Goal: Task Accomplishment & Management: Use online tool/utility

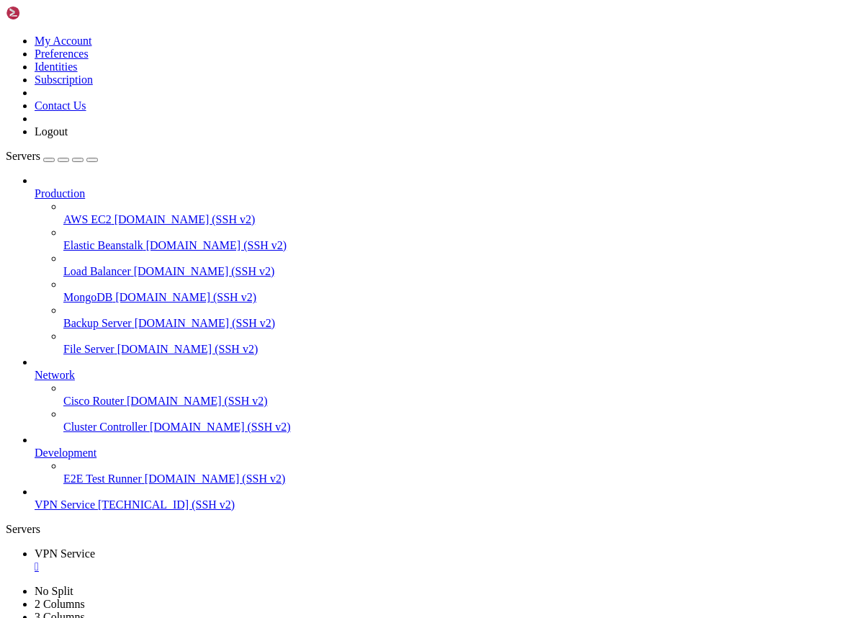
scroll to position [11, 0]
click at [149, 511] on span "[TECHNICAL_ID] (SSH v2)" at bounding box center [166, 505] width 137 height 12
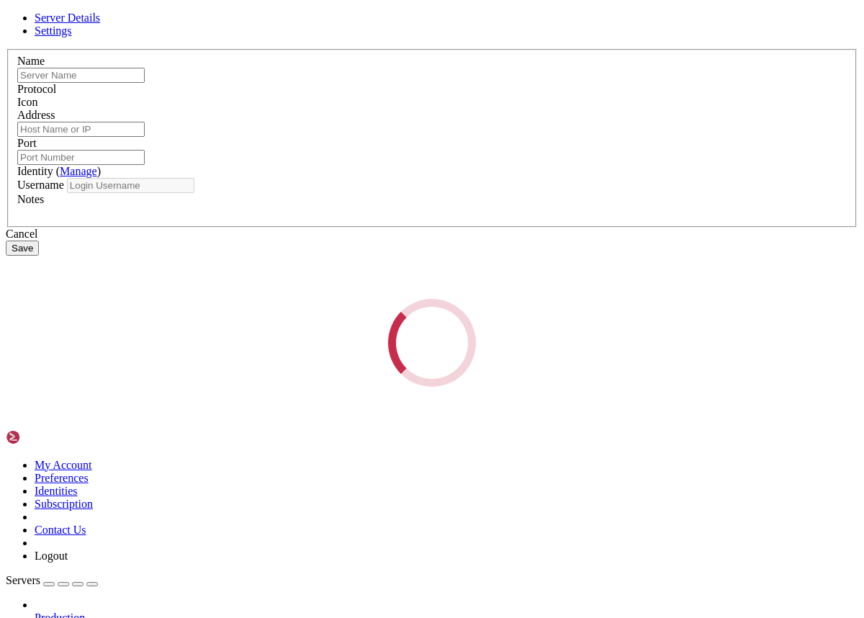
type input "VPN Service"
type input "[TECHNICAL_ID]"
type input "22"
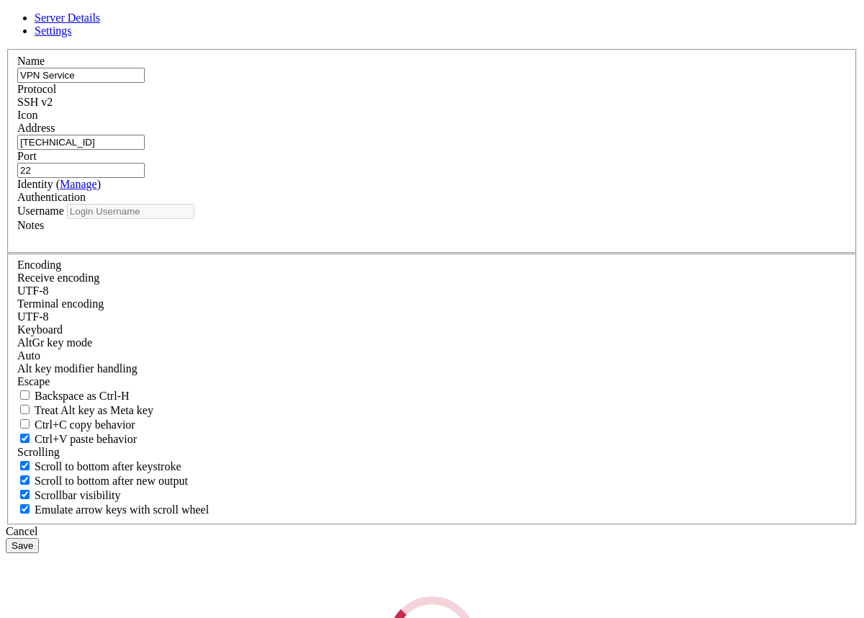
type input "root"
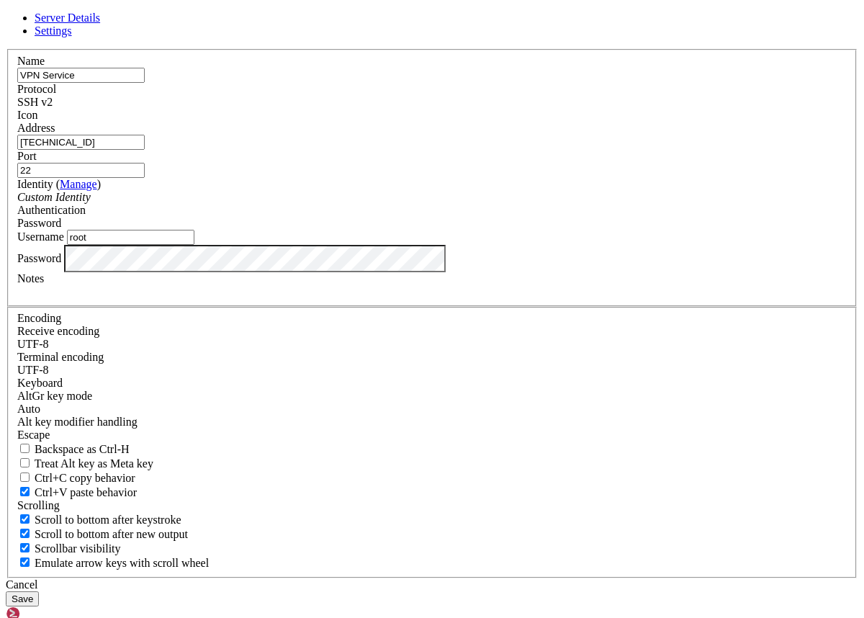
click at [39, 591] on button "Save" at bounding box center [22, 598] width 33 height 15
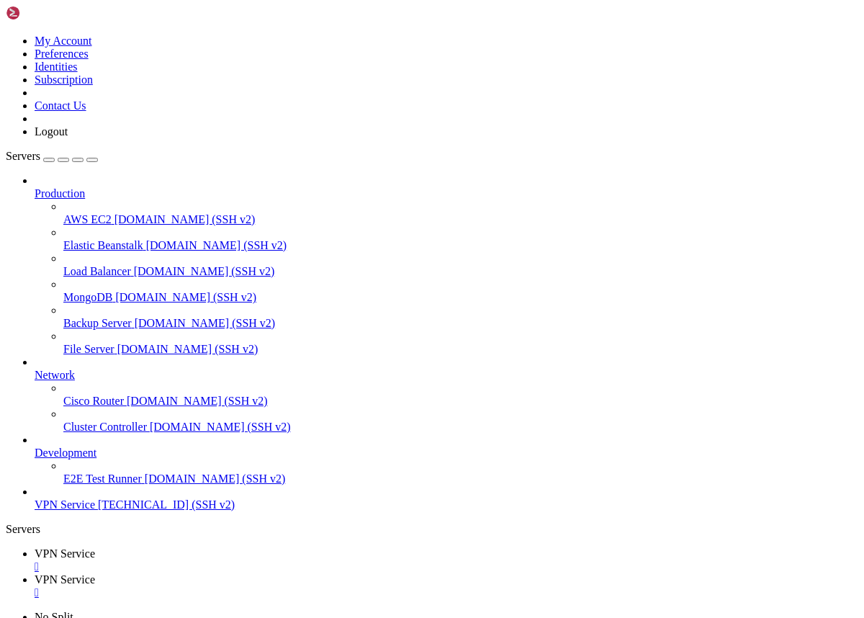
click at [272, 560] on div "" at bounding box center [447, 566] width 824 height 13
type input "/root"
click at [272, 560] on div "" at bounding box center [447, 566] width 824 height 13
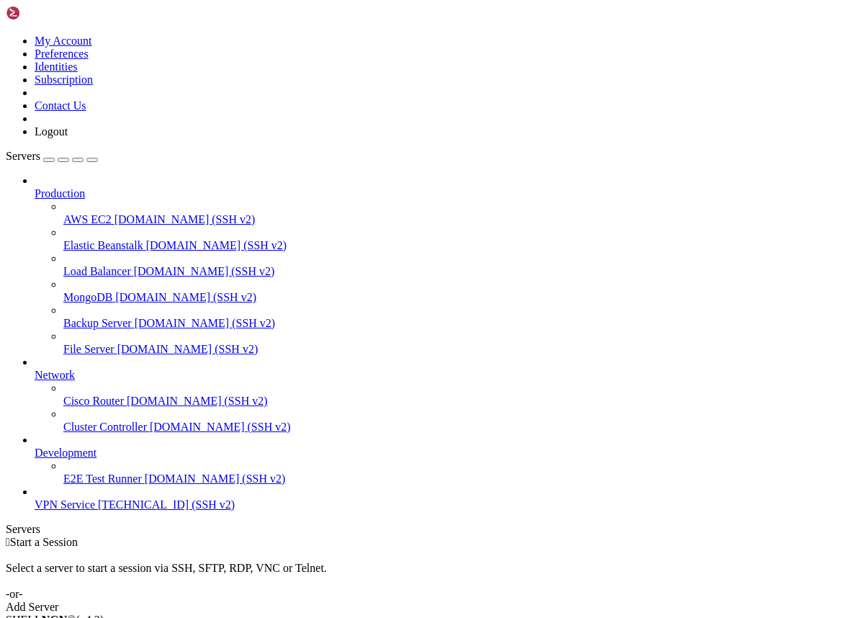
click at [98, 511] on span "[TECHNICAL_ID] (SSH v2)" at bounding box center [166, 505] width 137 height 12
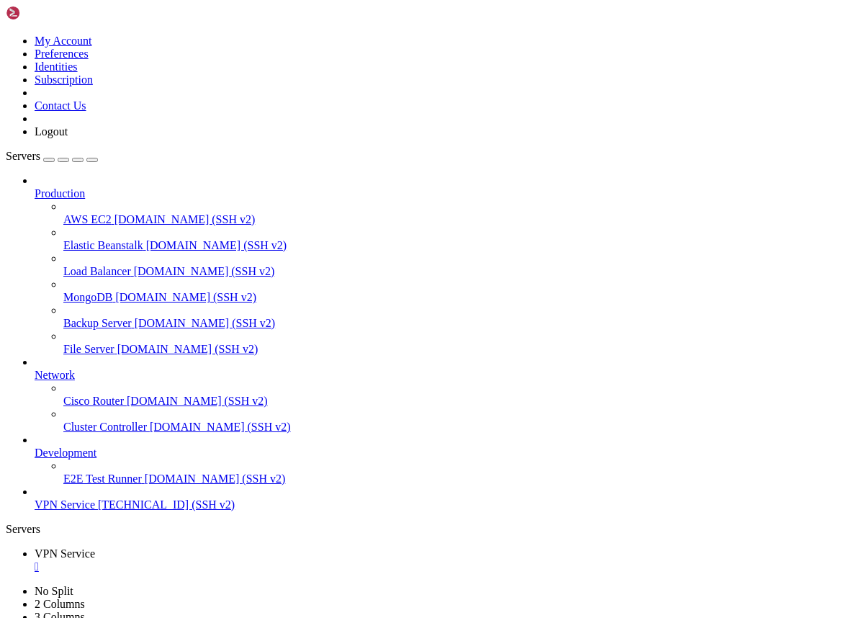
scroll to position [24527, 0]
drag, startPoint x: 402, startPoint y: 1305, endPoint x: 262, endPoint y: 1307, distance: 139.8
drag, startPoint x: 106, startPoint y: 1318, endPoint x: 9, endPoint y: 1111, distance: 228.8
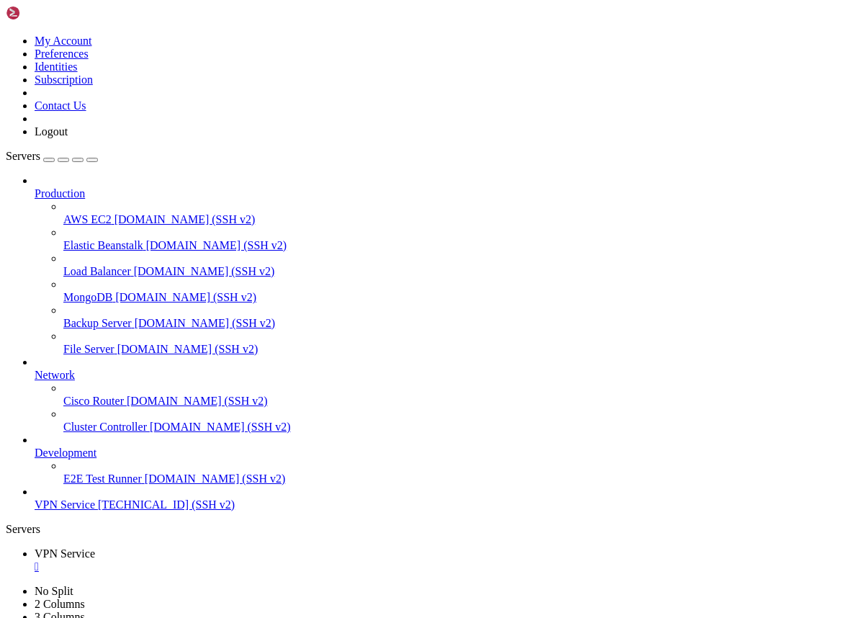
copy div "No containers need to be restarted. User sessions running outdated binaries: ro…"
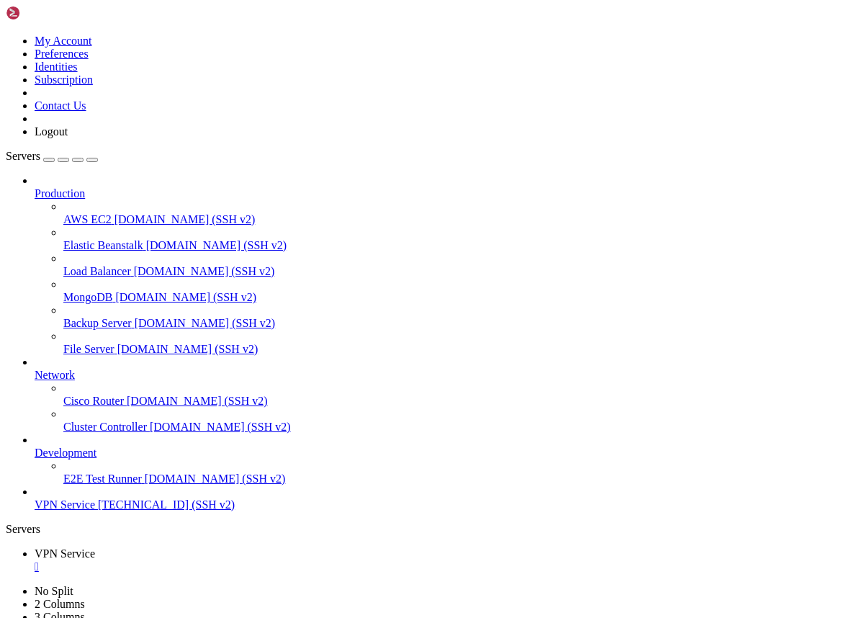
drag, startPoint x: 123, startPoint y: 1327, endPoint x: 17, endPoint y: 1248, distance: 132.8
drag, startPoint x: 13, startPoint y: 1233, endPoint x: 123, endPoint y: 1320, distance: 140.5
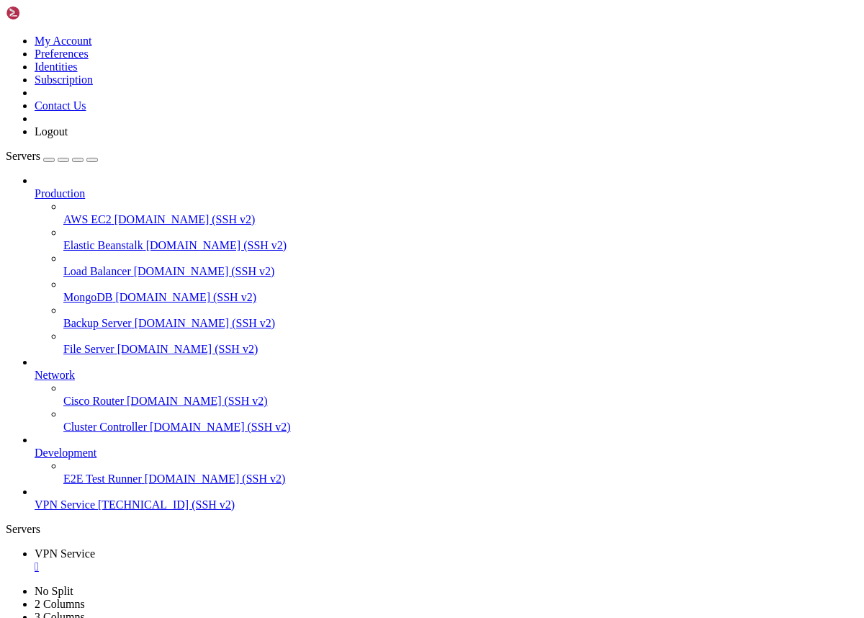
copy div "root@project:~# nano /etc/nginx/conf.d/sni_8443.conf root@project:~# systemctl …"
copy div "root@project:~# tee /etc/nginx/conf.d/sni_8443.conf >/dev/null <<'NGINX' server…"
drag, startPoint x: 207, startPoint y: 1318, endPoint x: 13, endPoint y: 924, distance: 438.5
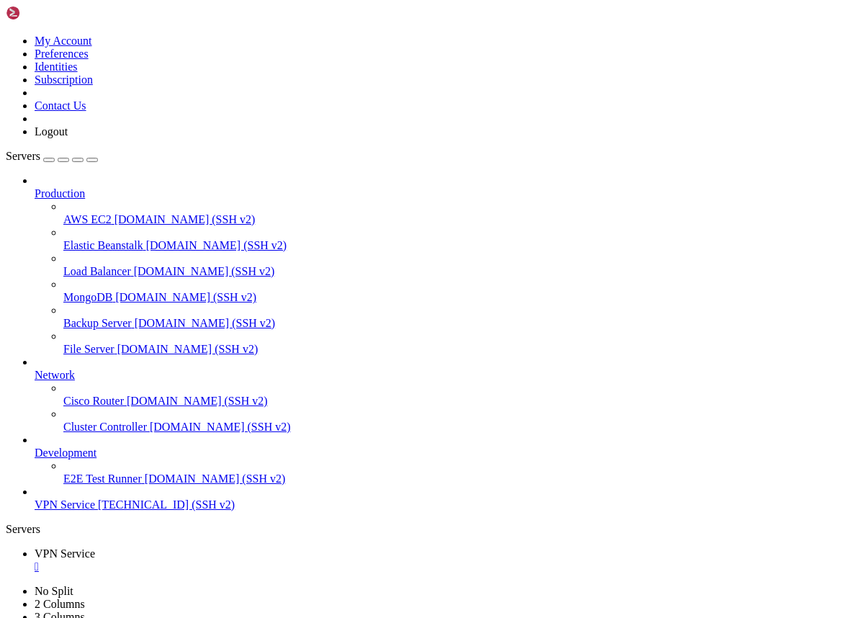
scroll to position [27894, 0]
drag, startPoint x: 388, startPoint y: 1017, endPoint x: 86, endPoint y: 1013, distance: 301.9
copy span "http://178.236.254.248:61353/VprU1A1mxS6ZqKljYE"
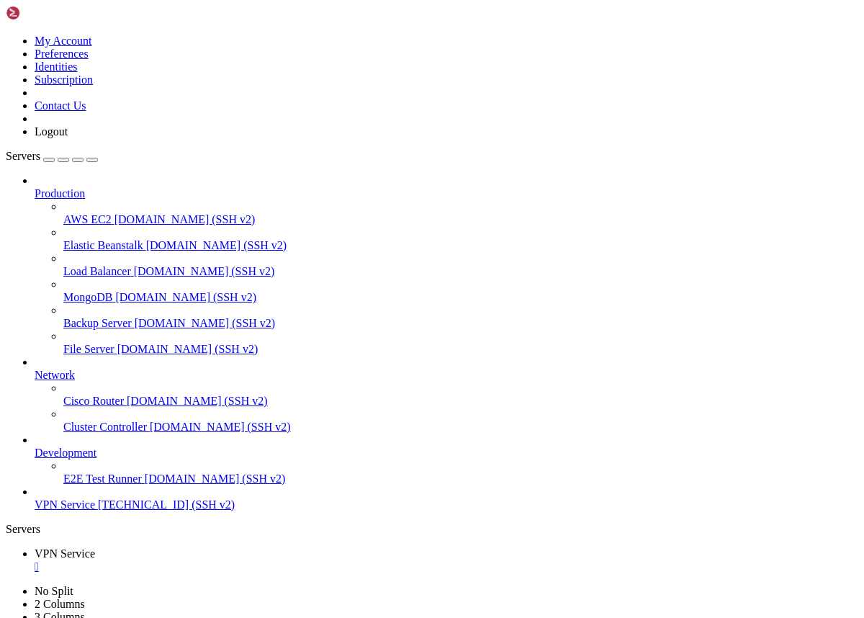
drag, startPoint x: 273, startPoint y: 1234, endPoint x: 87, endPoint y: 1230, distance: 185.9
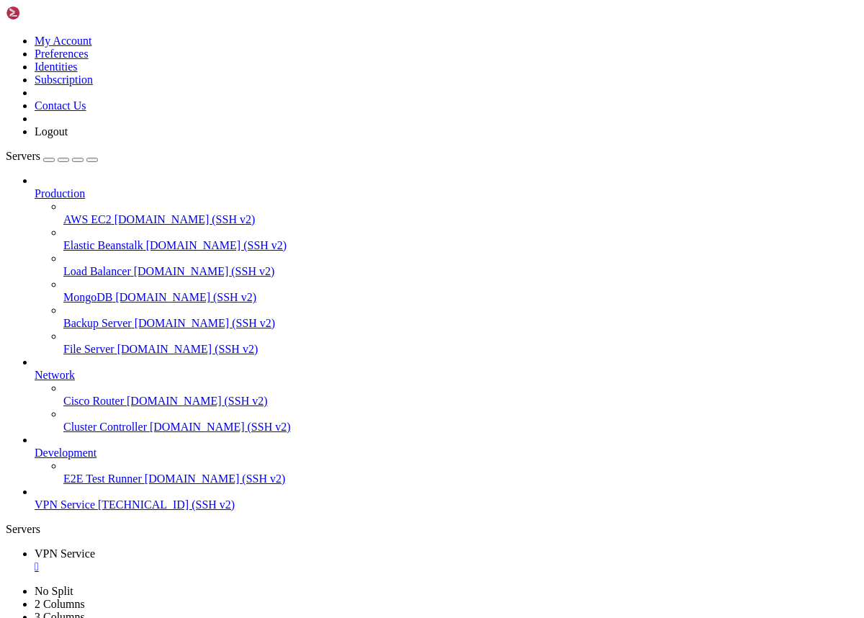
copy span "http://178.236.254.248:61353/"
drag, startPoint x: 84, startPoint y: 1310, endPoint x: 14, endPoint y: 1310, distance: 70.6
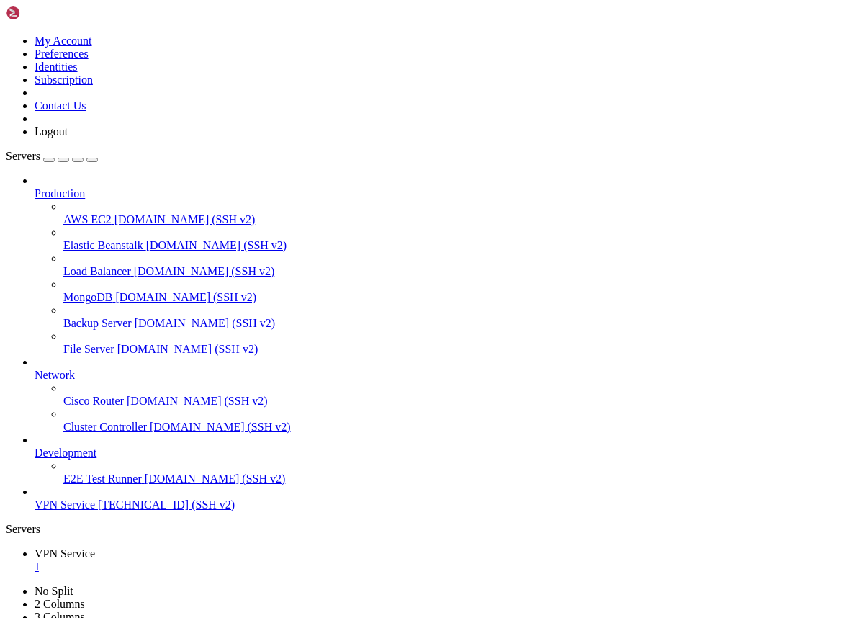
copy x-row "afmprod.vip"
drag, startPoint x: 251, startPoint y: 1235, endPoint x: 86, endPoint y: 1232, distance: 164.3
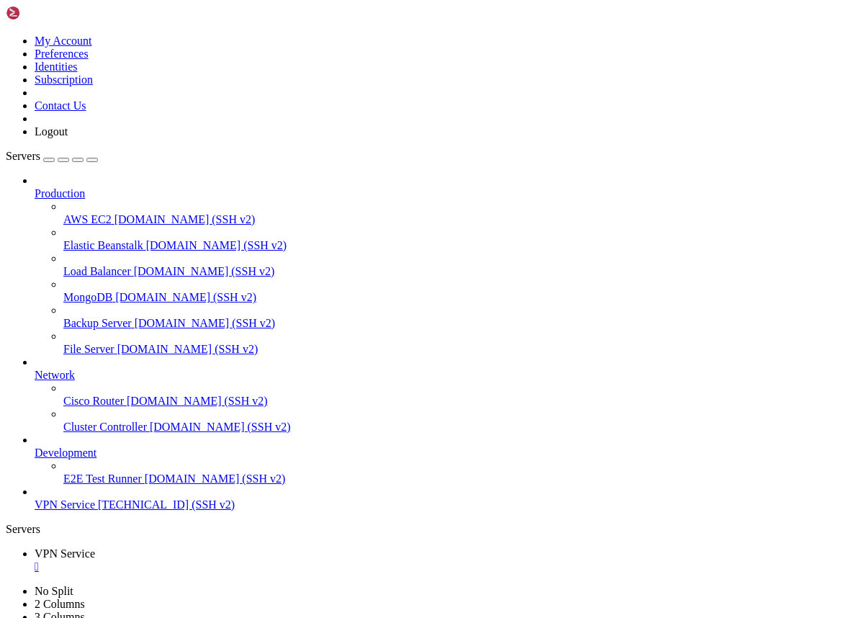
copy span "https://afmprod.vip:61353/"
drag, startPoint x: 332, startPoint y: 1269, endPoint x: 213, endPoint y: 1268, distance: 119.6
copy span "58JM26VIPdt60PzSNn"
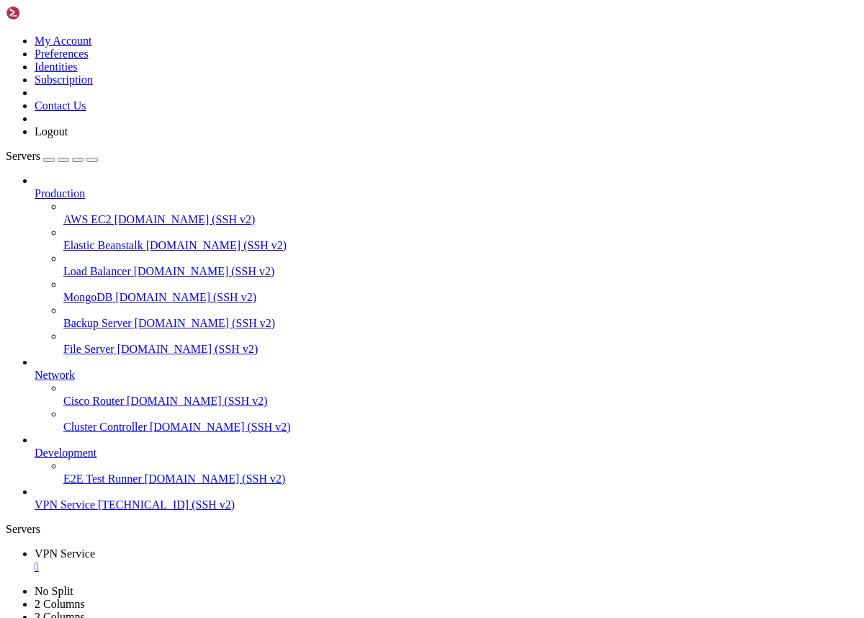
scroll to position [35862, 0]
drag, startPoint x: 384, startPoint y: 1304, endPoint x: 85, endPoint y: 1301, distance: 299.0
copy span "https://afmprod.vip:61353/58JM26VIPdt60PzSNn/"
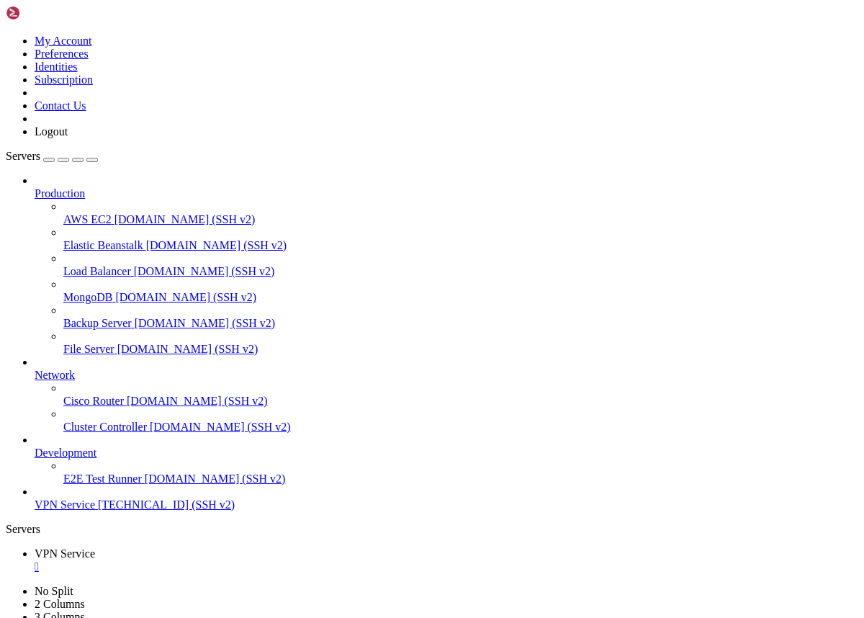
drag, startPoint x: 523, startPoint y: 1294, endPoint x: 11, endPoint y: 1290, distance: 512.2
copy span "bash <(curl -Ls https://raw.githubusercontent.com/mhsanaei/3x-ui/master/install…"
drag, startPoint x: 373, startPoint y: 1014, endPoint x: 85, endPoint y: 1018, distance: 288.2
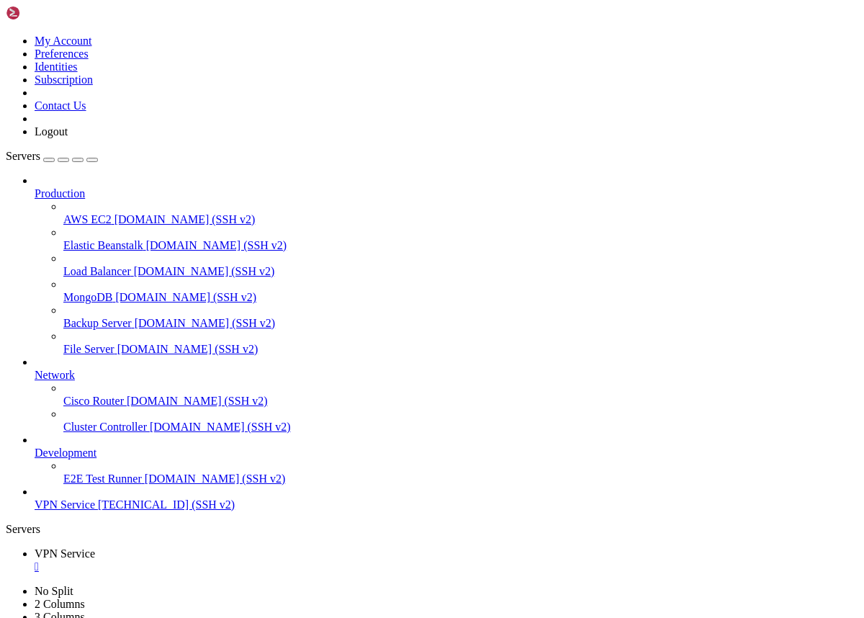
drag, startPoint x: 378, startPoint y: 1306, endPoint x: 86, endPoint y: 1305, distance: 291.8
drag, startPoint x: 135, startPoint y: 1270, endPoint x: -1, endPoint y: 1270, distance: 136.2
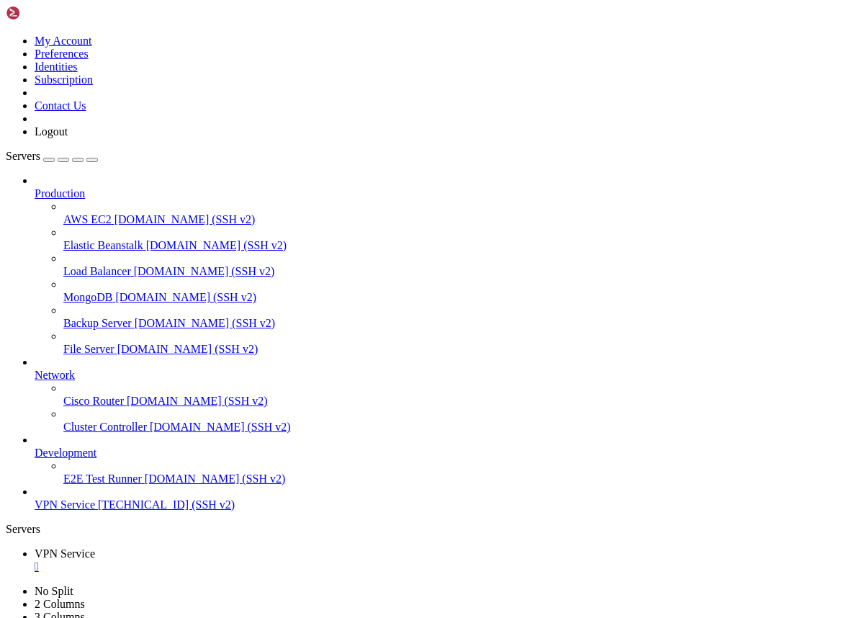
drag, startPoint x: 185, startPoint y: 1268, endPoint x: 13, endPoint y: 1267, distance: 172.2
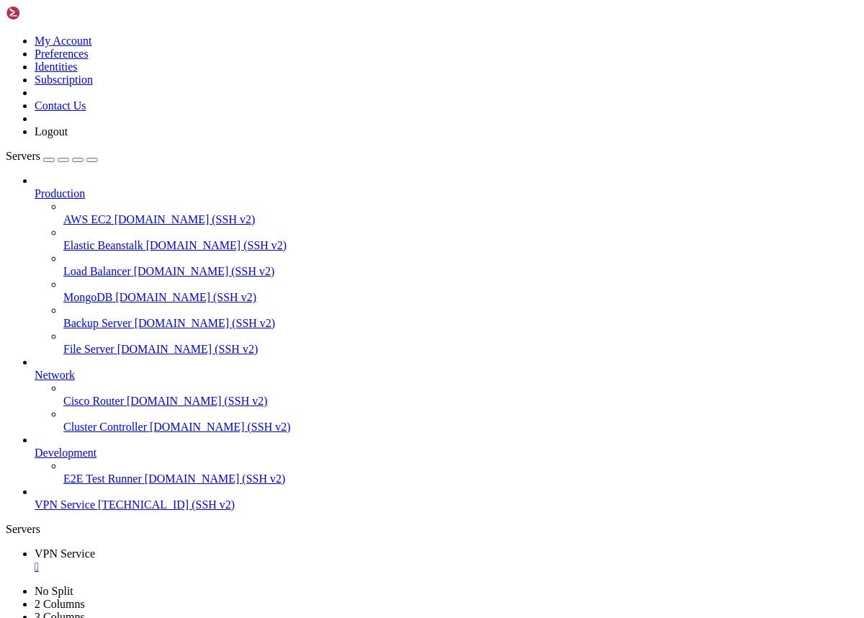
drag, startPoint x: 365, startPoint y: 1275, endPoint x: 90, endPoint y: 1285, distance: 275.4
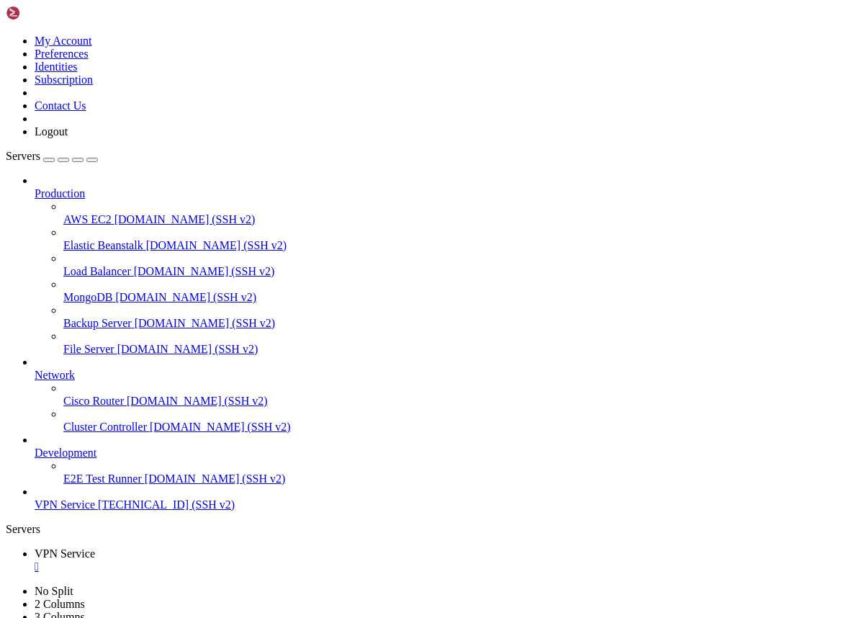
drag, startPoint x: 84, startPoint y: 1285, endPoint x: 439, endPoint y: 1280, distance: 355.2
drag, startPoint x: 367, startPoint y: 1302, endPoint x: 87, endPoint y: 1304, distance: 279.5
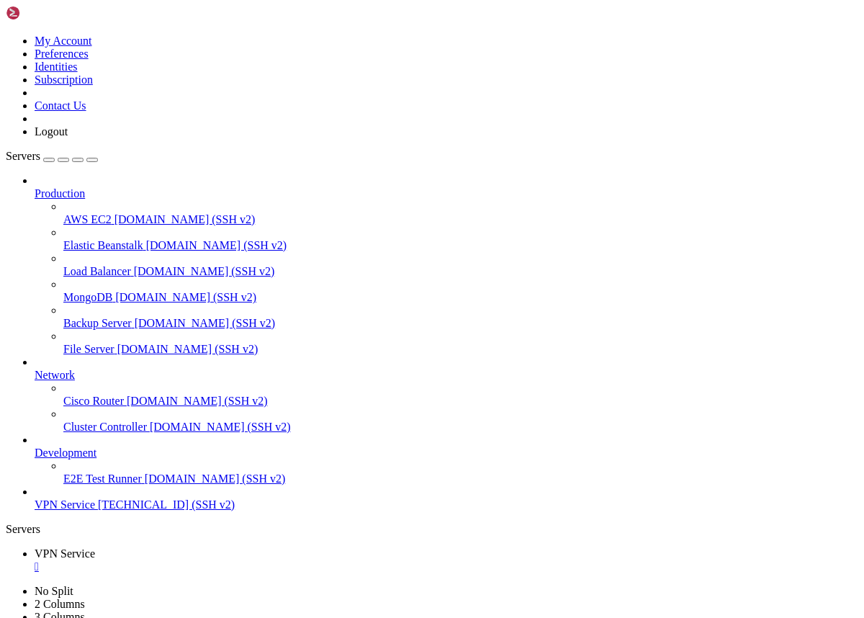
drag, startPoint x: 85, startPoint y: 1305, endPoint x: 385, endPoint y: 1308, distance: 299.7
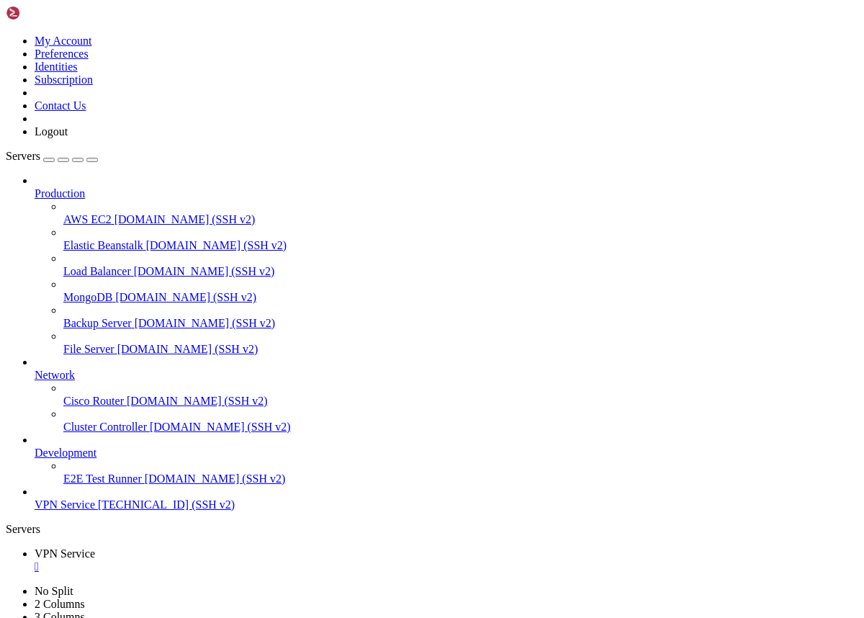
drag, startPoint x: 266, startPoint y: 1305, endPoint x: 86, endPoint y: 1303, distance: 180.1
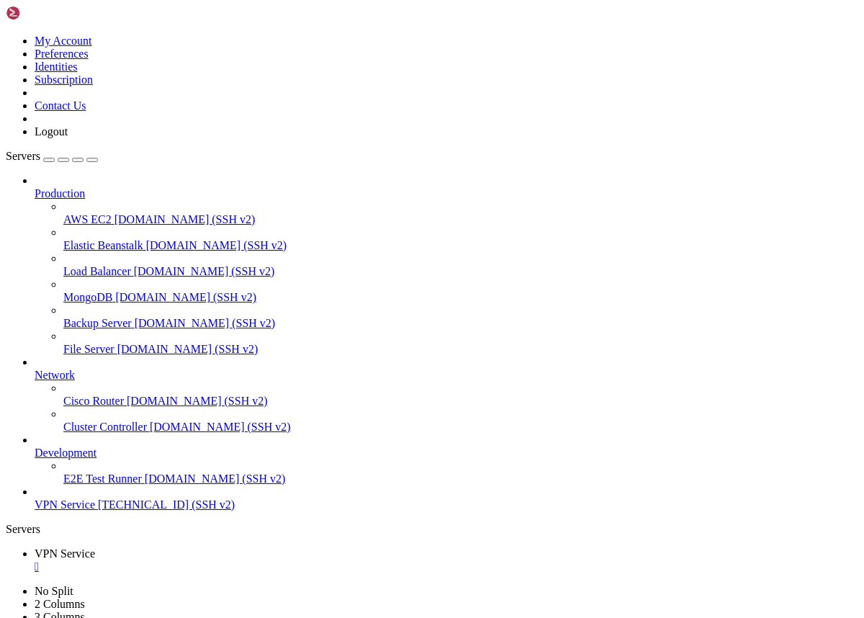
drag, startPoint x: 390, startPoint y: 1303, endPoint x: 83, endPoint y: 1302, distance: 306.9
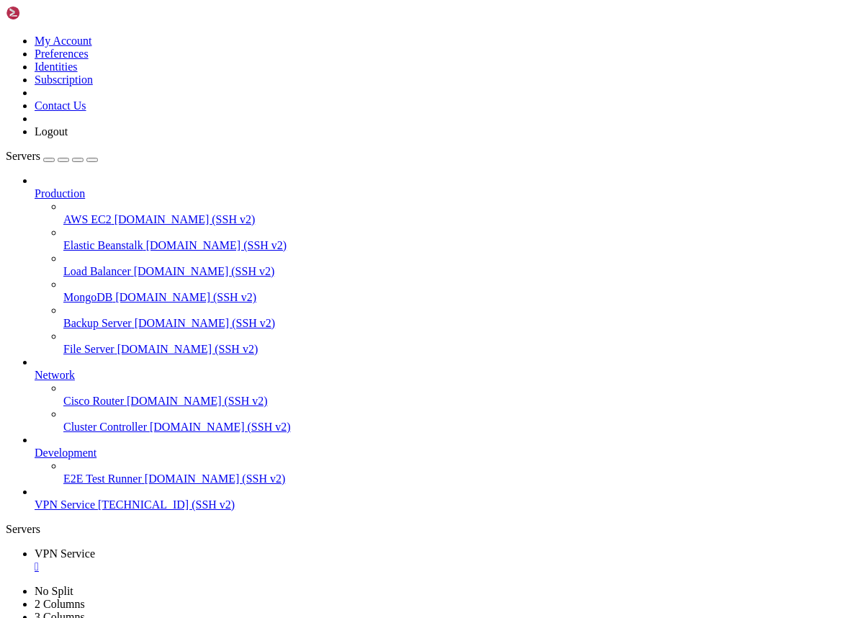
drag, startPoint x: 374, startPoint y: 1305, endPoint x: 87, endPoint y: 1309, distance: 286.7
drag, startPoint x: 390, startPoint y: 1311, endPoint x: 86, endPoint y: 1306, distance: 304.8
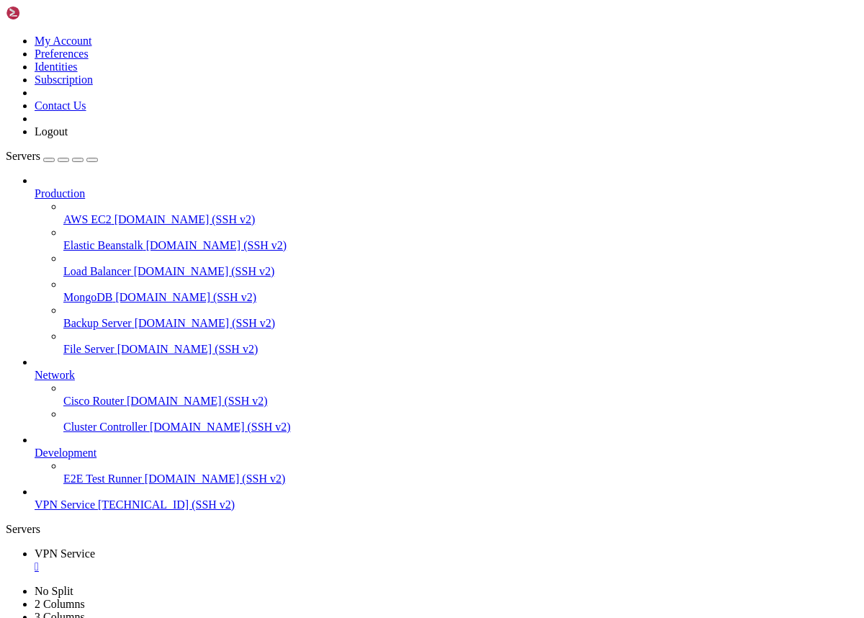
drag, startPoint x: 299, startPoint y: 1388, endPoint x: 17, endPoint y: 1293, distance: 298.0
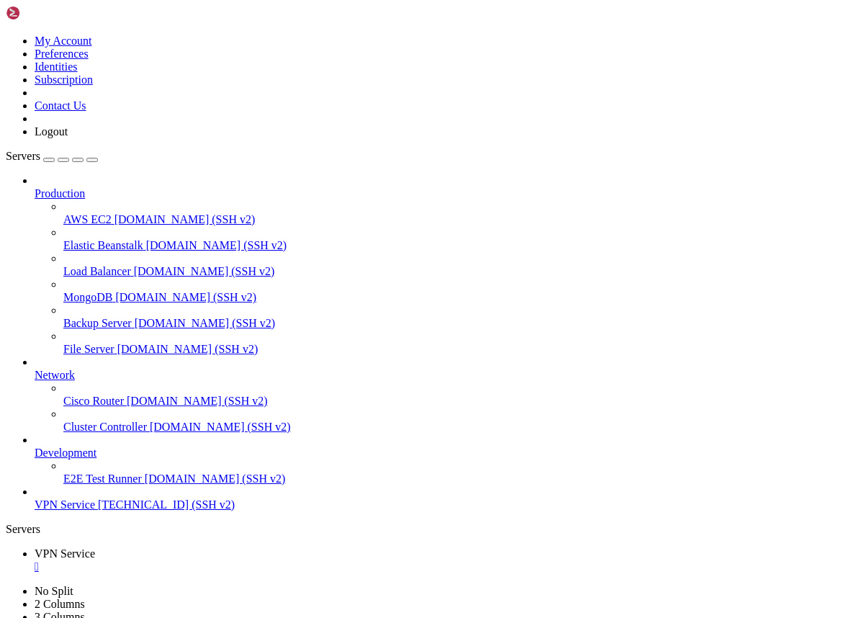
drag, startPoint x: 14, startPoint y: 1294, endPoint x: 110, endPoint y: 1314, distance: 97.9
copy div "root@project:~# curl -kI [URL][TECHNICAL_ID] -H "Host: [DOMAIN_NAME]" curl: (7)…"
drag, startPoint x: 128, startPoint y: 1321, endPoint x: 14, endPoint y: 1259, distance: 129.9
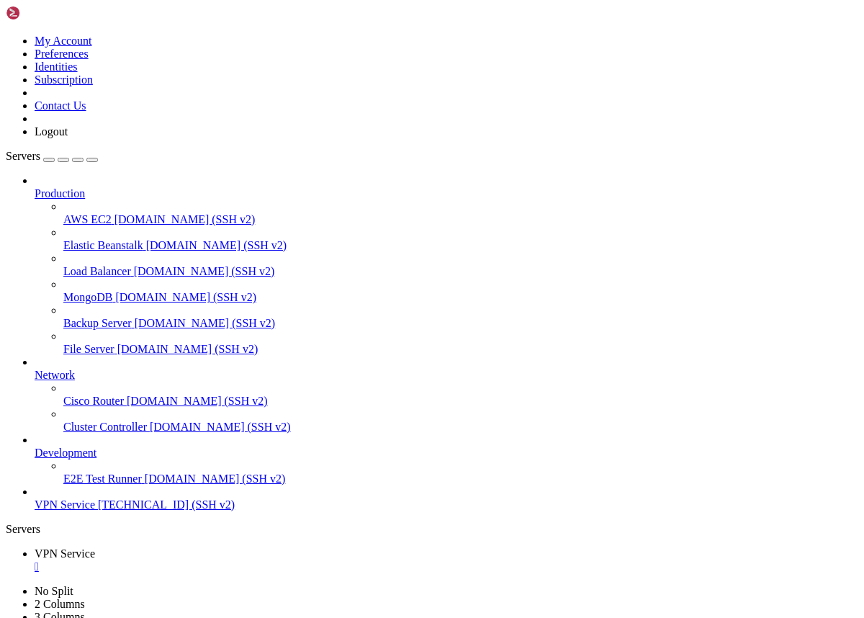
copy div "root@project:~# sudo ss -ltnp | grep 8443 # ожидаем: [TECHNICAL_ID] (nginx) LIS…"
drag, startPoint x: 129, startPoint y: 1330, endPoint x: 40, endPoint y: 1269, distance: 107.3
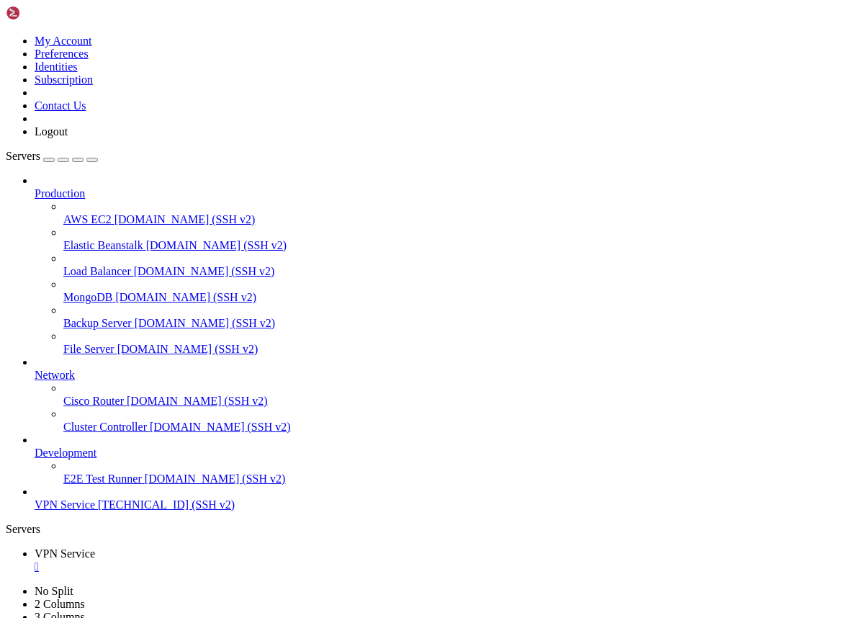
drag, startPoint x: 9, startPoint y: 1220, endPoint x: 177, endPoint y: 1264, distance: 174.4
drag, startPoint x: 297, startPoint y: 1391, endPoint x: 13, endPoint y: 1224, distance: 329.4
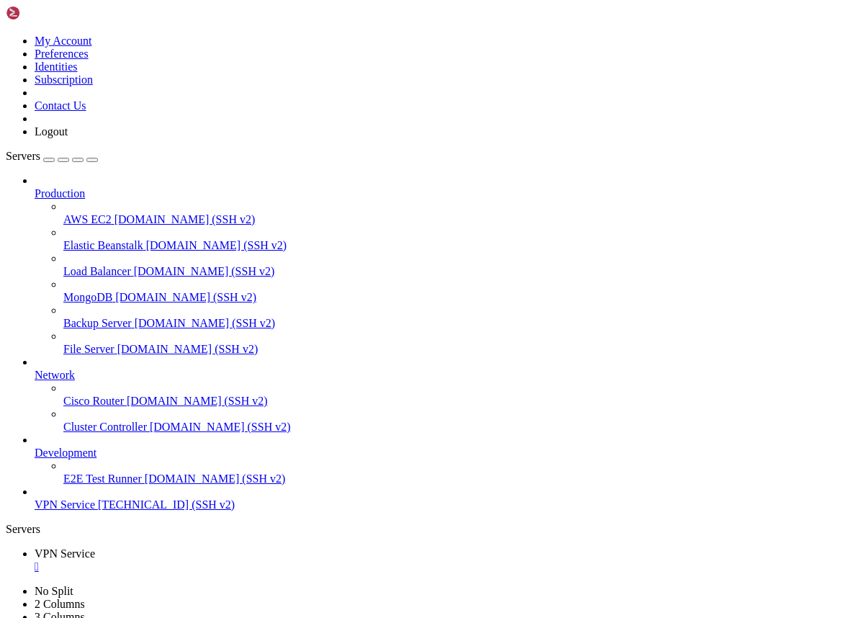
copy div "root@project:~# curl -vk [URL][TECHNICAL_ID] -H "Host: [DOMAIN_NAME]" * Trying …"
drag, startPoint x: 113, startPoint y: 1319, endPoint x: 12, endPoint y: 1223, distance: 140.1
